Goal: Find specific page/section

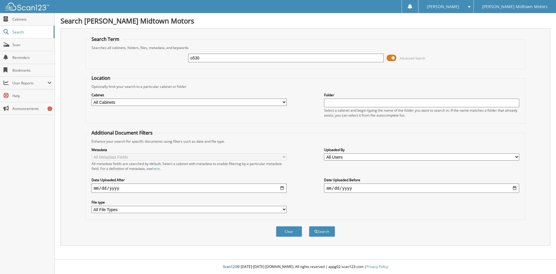
type input "o530"
click at [309, 226] on button "Search" at bounding box center [322, 231] width 26 height 11
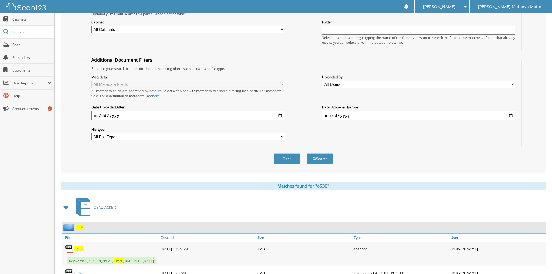
scroll to position [106, 0]
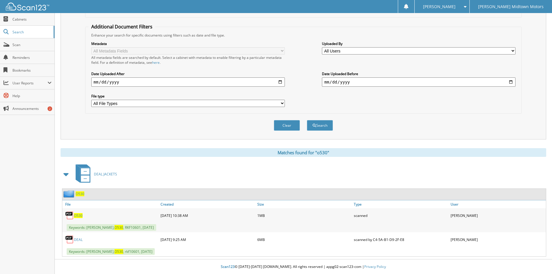
click at [78, 241] on link "DEAL" at bounding box center [78, 239] width 9 height 5
click at [77, 214] on span "O530" at bounding box center [78, 215] width 9 height 5
click at [79, 213] on span "O530" at bounding box center [78, 215] width 9 height 5
